Goal: Information Seeking & Learning: Understand process/instructions

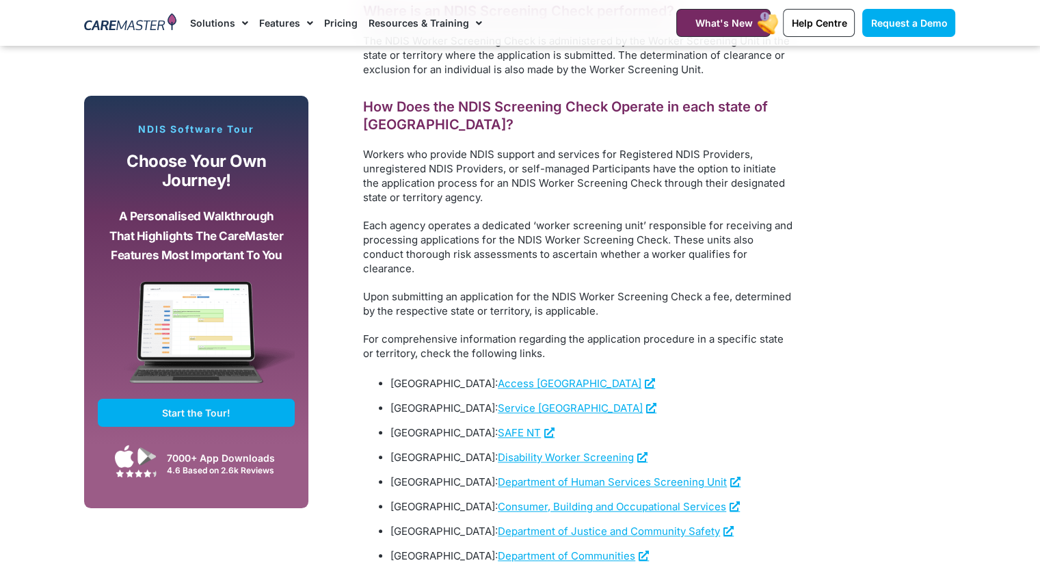
scroll to position [1436, 0]
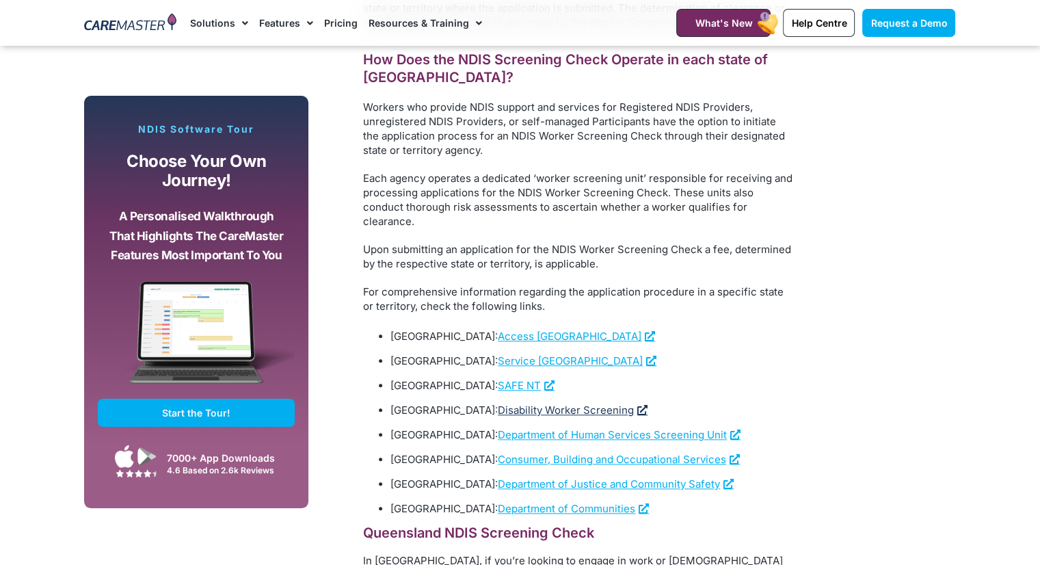
click at [536, 404] on span "Disability Worker Screening" at bounding box center [566, 410] width 136 height 13
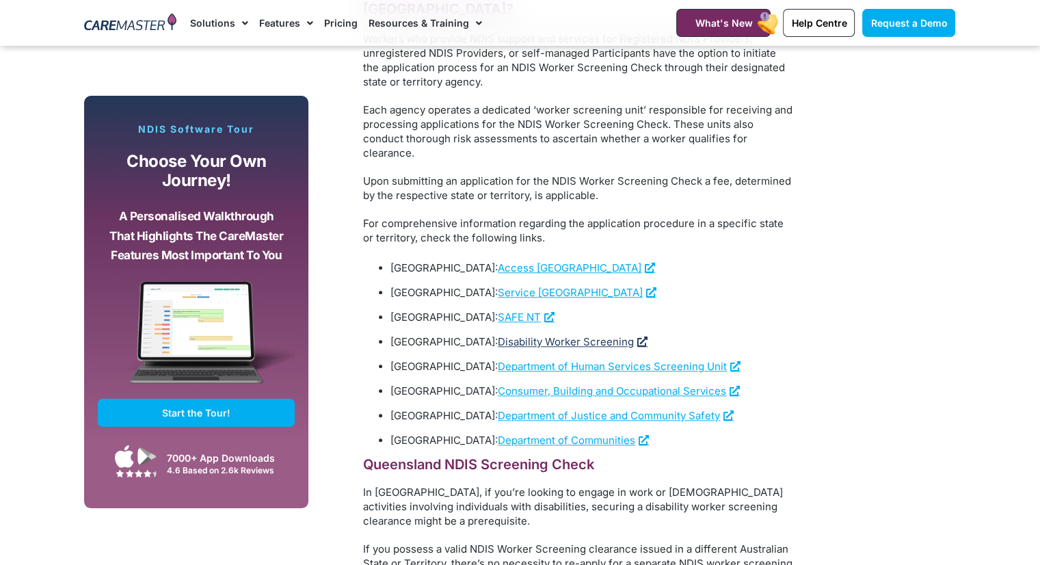
click at [598, 335] on link "Disability Worker Screening" at bounding box center [573, 341] width 150 height 13
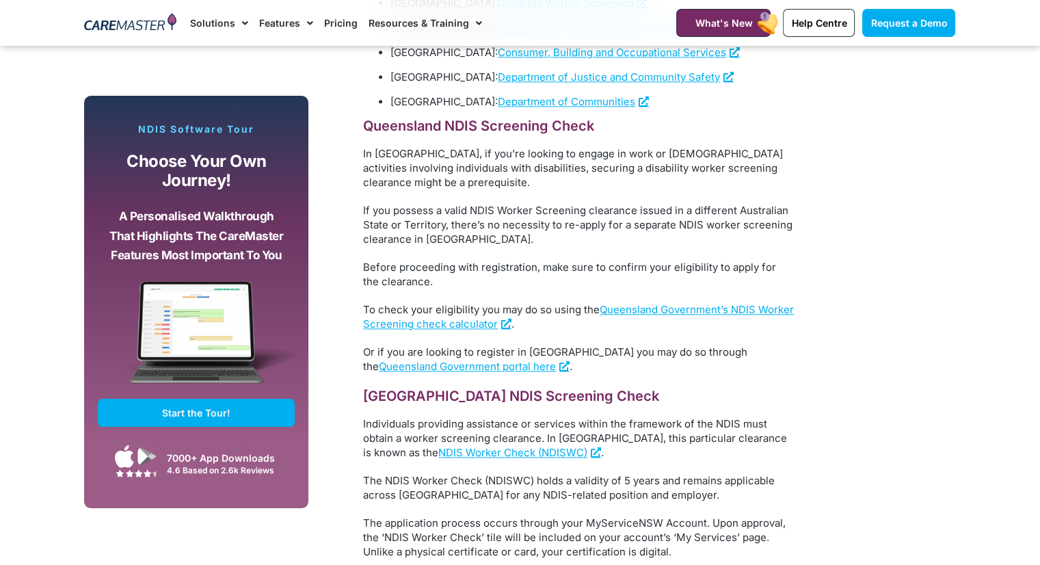
scroll to position [1847, 0]
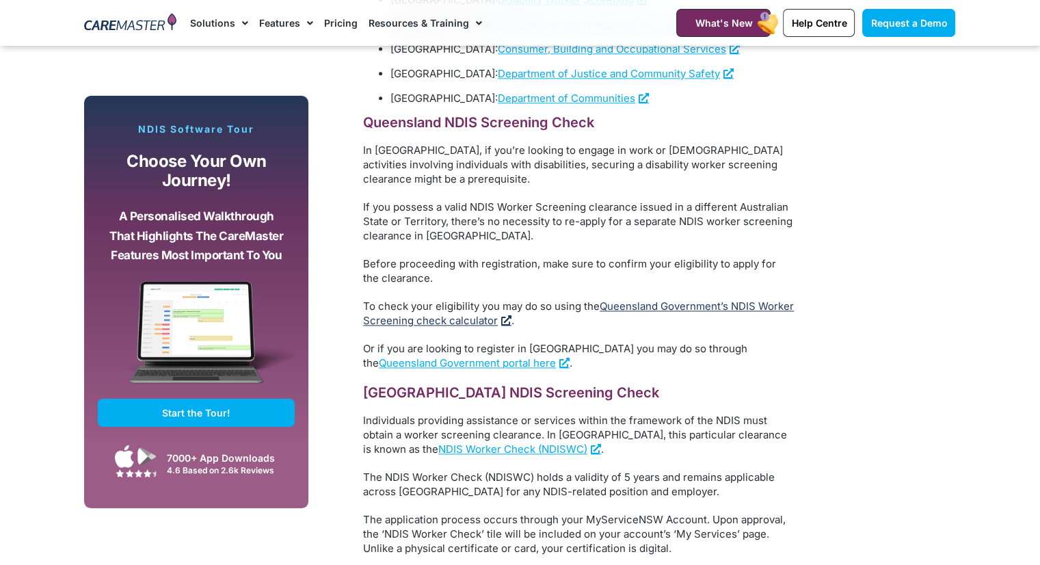
click at [698, 300] on link "Queensland Government’s NDIS Worker Screening check calculator" at bounding box center [578, 313] width 431 height 27
